Goal: Task Accomplishment & Management: Use online tool/utility

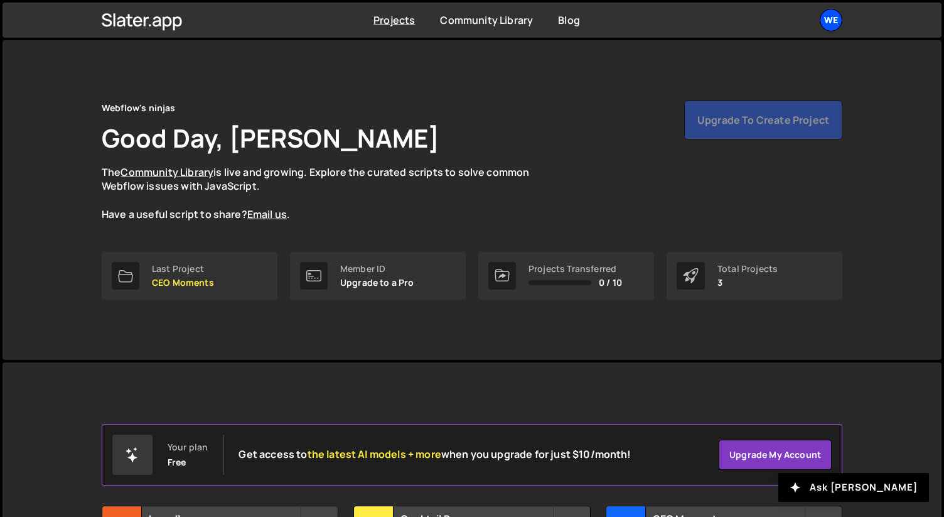
click at [825, 20] on div "We" at bounding box center [831, 20] width 23 height 23
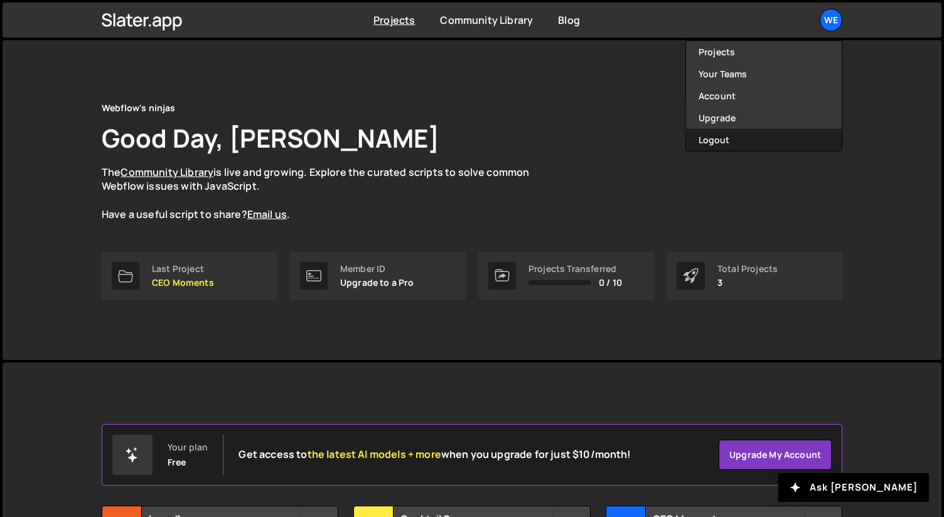
click at [749, 130] on button "Logout" at bounding box center [764, 140] width 156 height 22
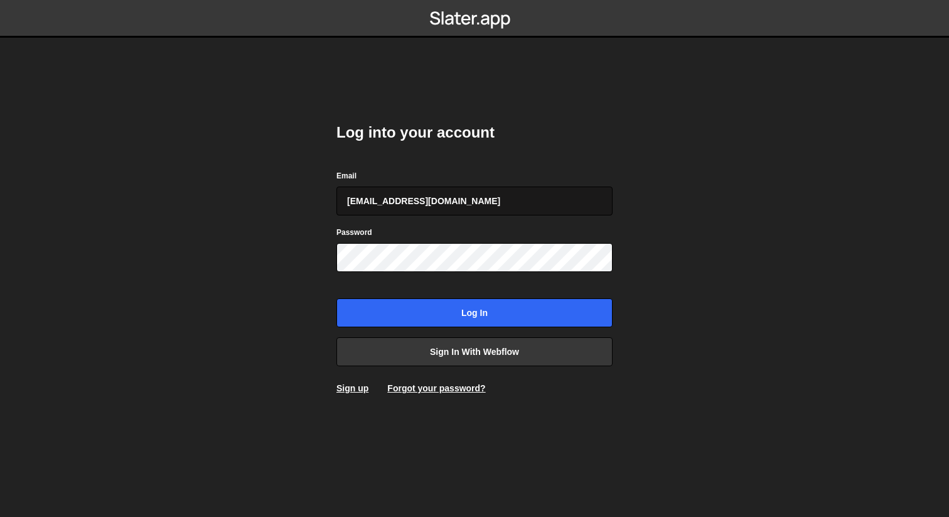
click at [478, 196] on input "gdtsonev@gmail.com" at bounding box center [474, 200] width 276 height 29
click at [476, 198] on input "gdtsonev@gmail.com" at bounding box center [474, 200] width 276 height 29
type input "georgitsonevvv@gmail.com"
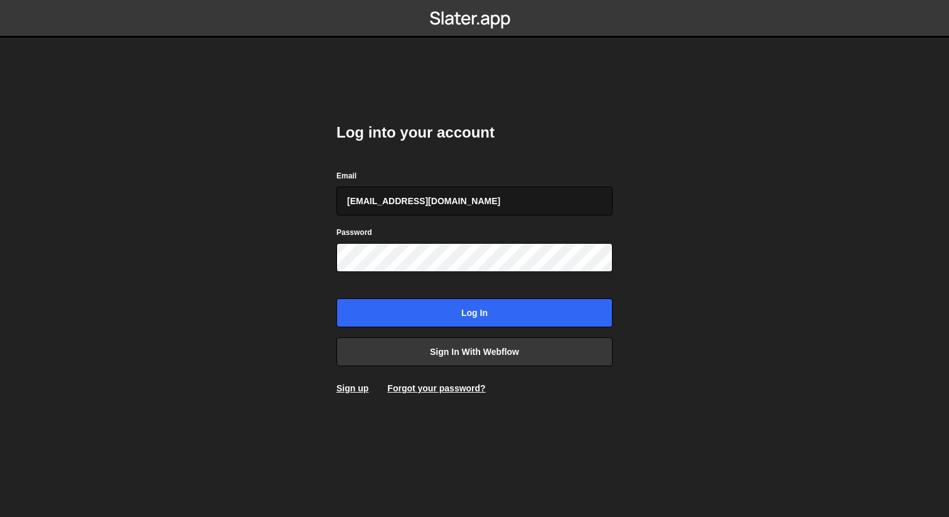
click at [336, 298] on input "Log in" at bounding box center [474, 312] width 276 height 29
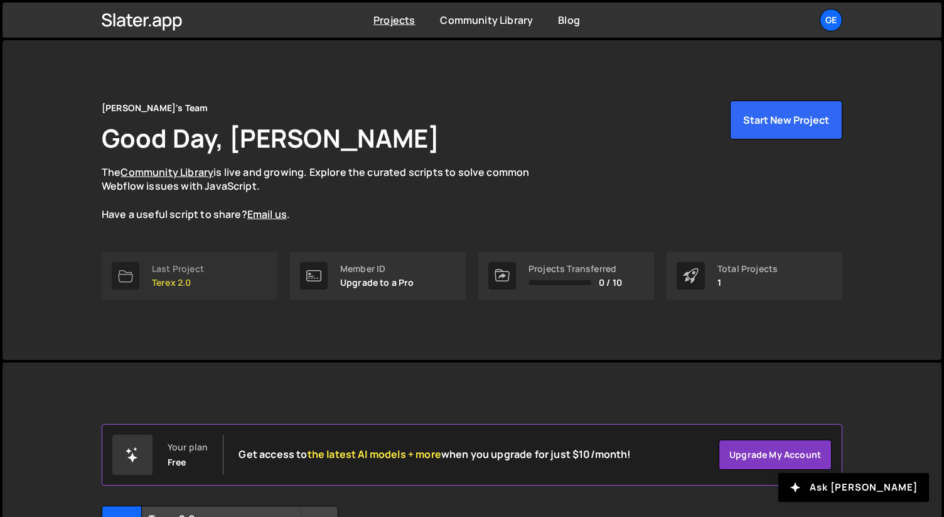
click at [156, 290] on link "Last Project Terex 2.0" at bounding box center [190, 276] width 176 height 48
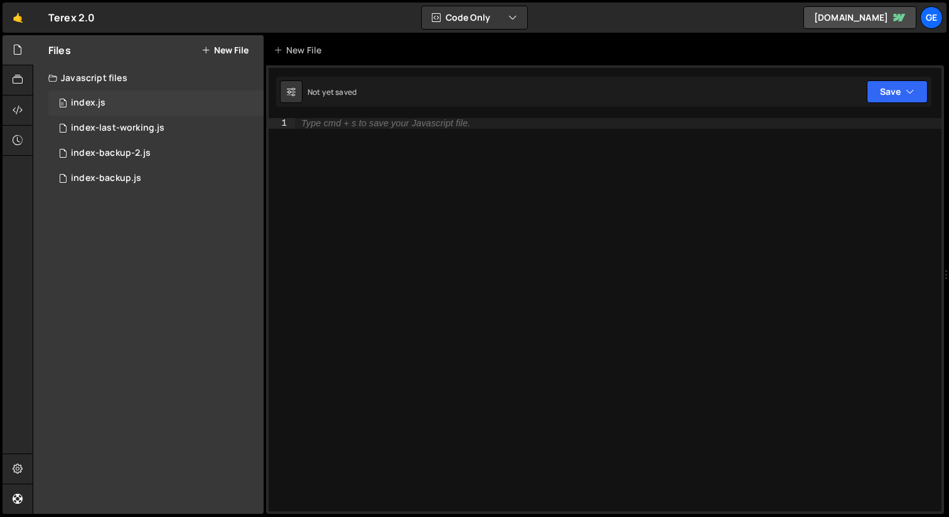
click at [131, 95] on div "0 index.js 0" at bounding box center [155, 102] width 215 height 25
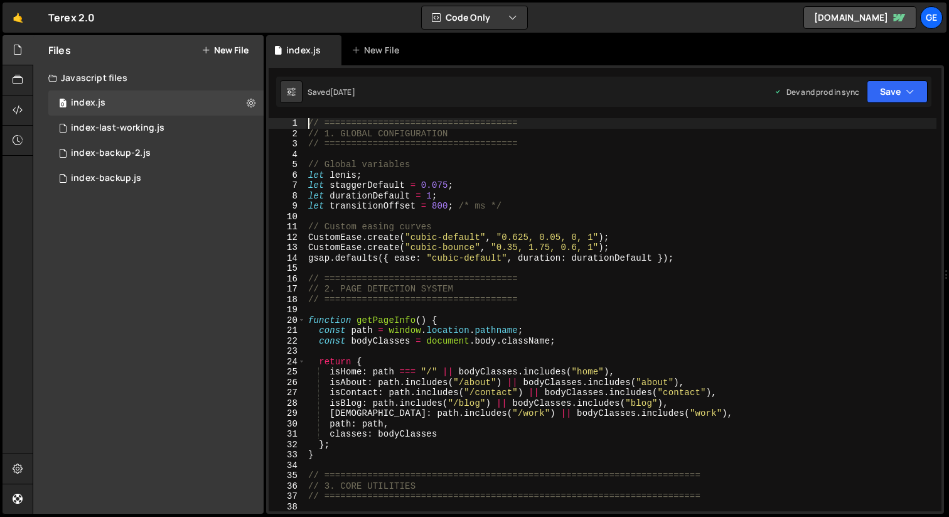
drag, startPoint x: 304, startPoint y: 162, endPoint x: 361, endPoint y: 170, distance: 57.7
click at [407, 176] on div "// ==================================== 1 2 3 4 5 6 7 8 9 10 11 12 13 14 15 16 …" at bounding box center [605, 314] width 673 height 393
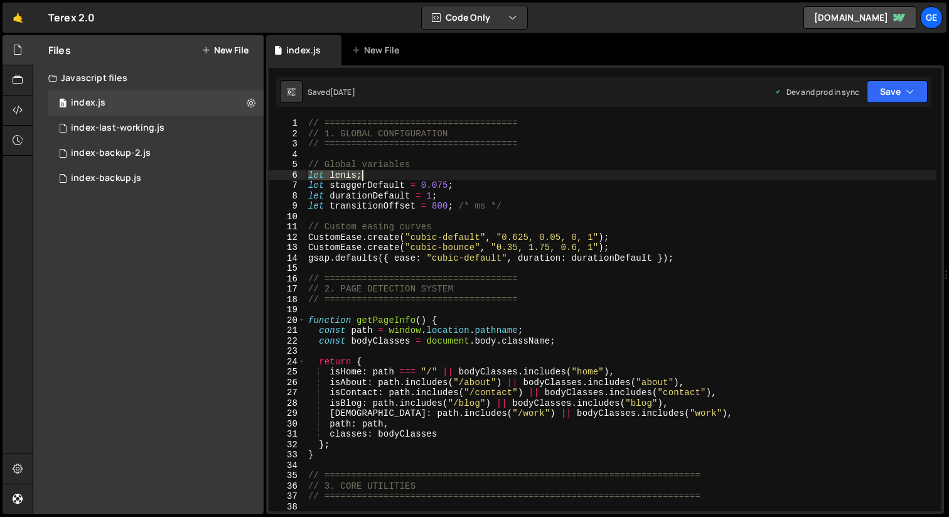
drag, startPoint x: 308, startPoint y: 173, endPoint x: 381, endPoint y: 173, distance: 73.4
click at [381, 173] on div "// ==================================== // 1. GLOBAL CONFIGURATION // =========…" at bounding box center [621, 325] width 631 height 414
click at [523, 146] on div "// ==================================== // 1. GLOBAL CONFIGURATION // =========…" at bounding box center [621, 325] width 631 height 414
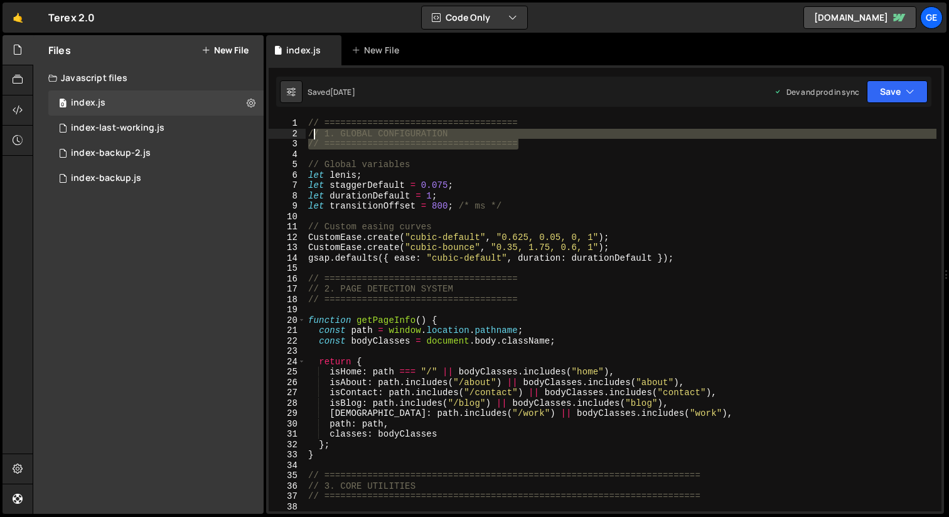
drag, startPoint x: 521, startPoint y: 141, endPoint x: 308, endPoint y: 122, distance: 214.3
click at [308, 122] on div "// ==================================== // 1. GLOBAL CONFIGURATION // =========…" at bounding box center [621, 325] width 631 height 414
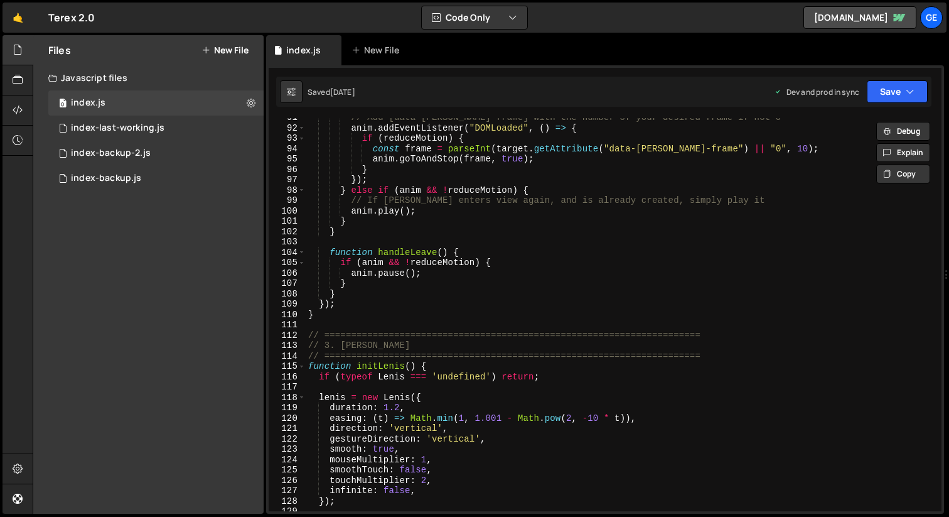
scroll to position [1179, 0]
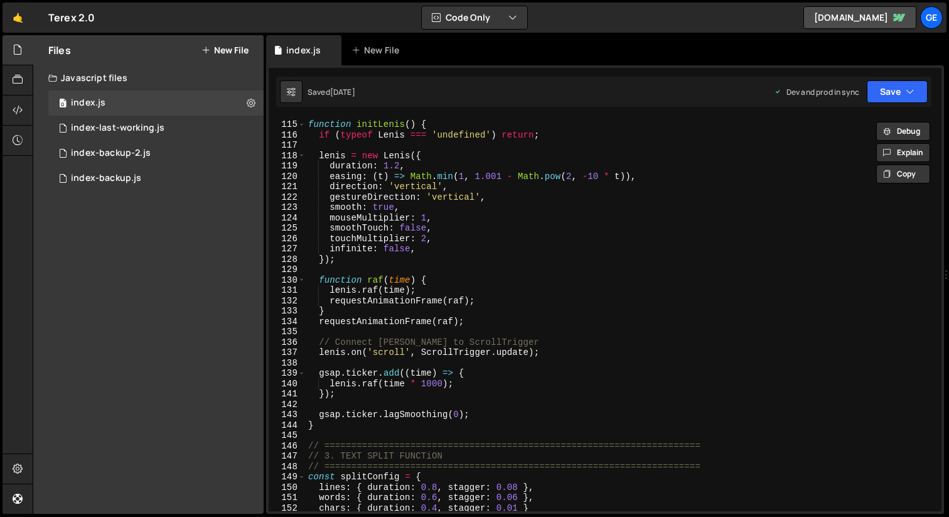
click at [326, 426] on div "// ====================================================================== funct…" at bounding box center [621, 316] width 631 height 414
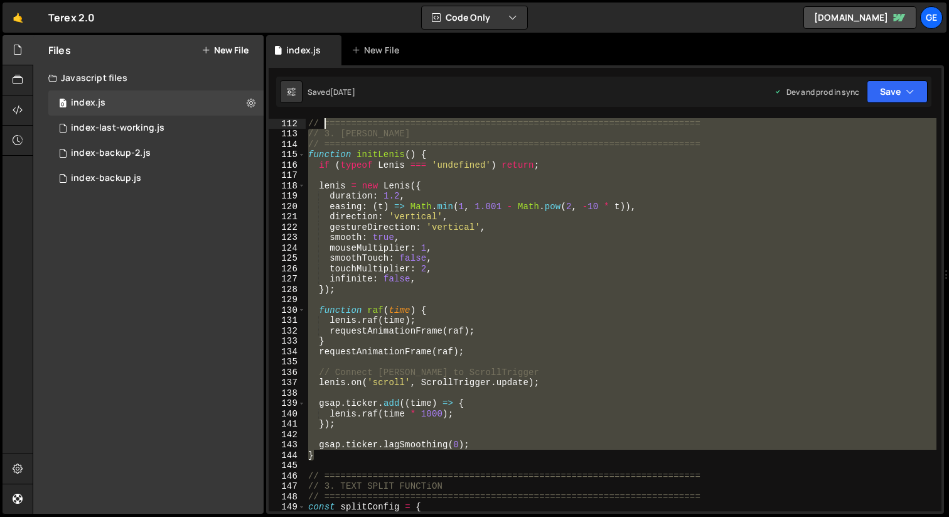
scroll to position [1015, 0]
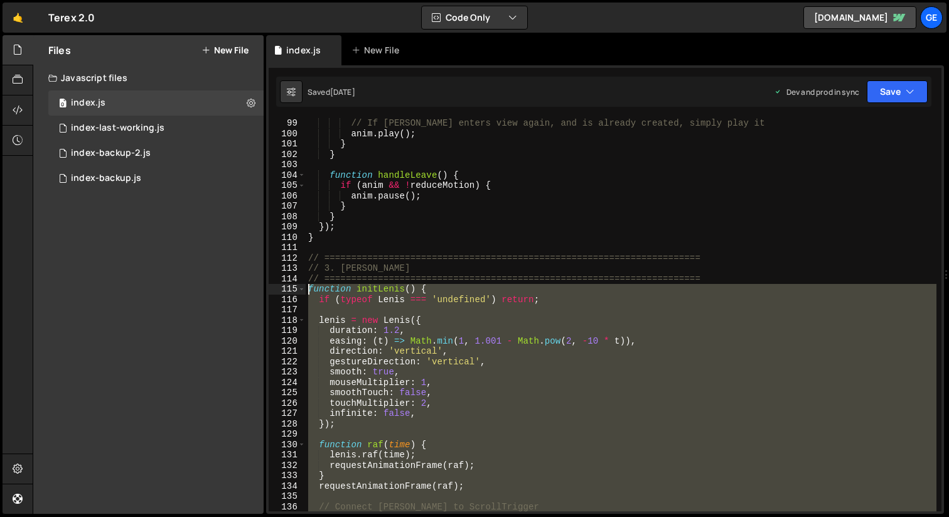
drag, startPoint x: 325, startPoint y: 426, endPoint x: 308, endPoint y: 291, distance: 135.3
click at [308, 291] on div "// If lottie enters view again, and is already created, simply play it anim . p…" at bounding box center [621, 325] width 631 height 414
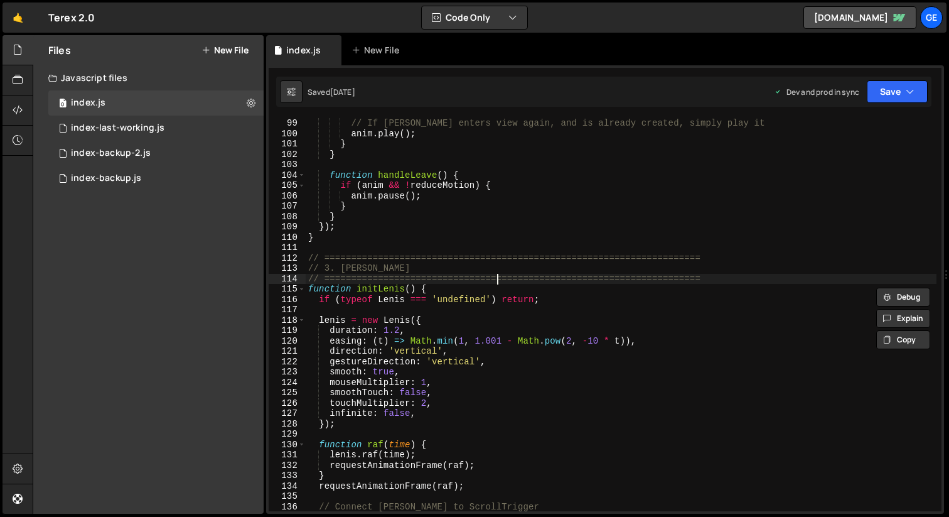
click at [498, 281] on div "// If lottie enters view again, and is already created, simply play it anim . p…" at bounding box center [621, 325] width 631 height 414
type textarea "// ======================================================================"
